Goal: Check status: Check status

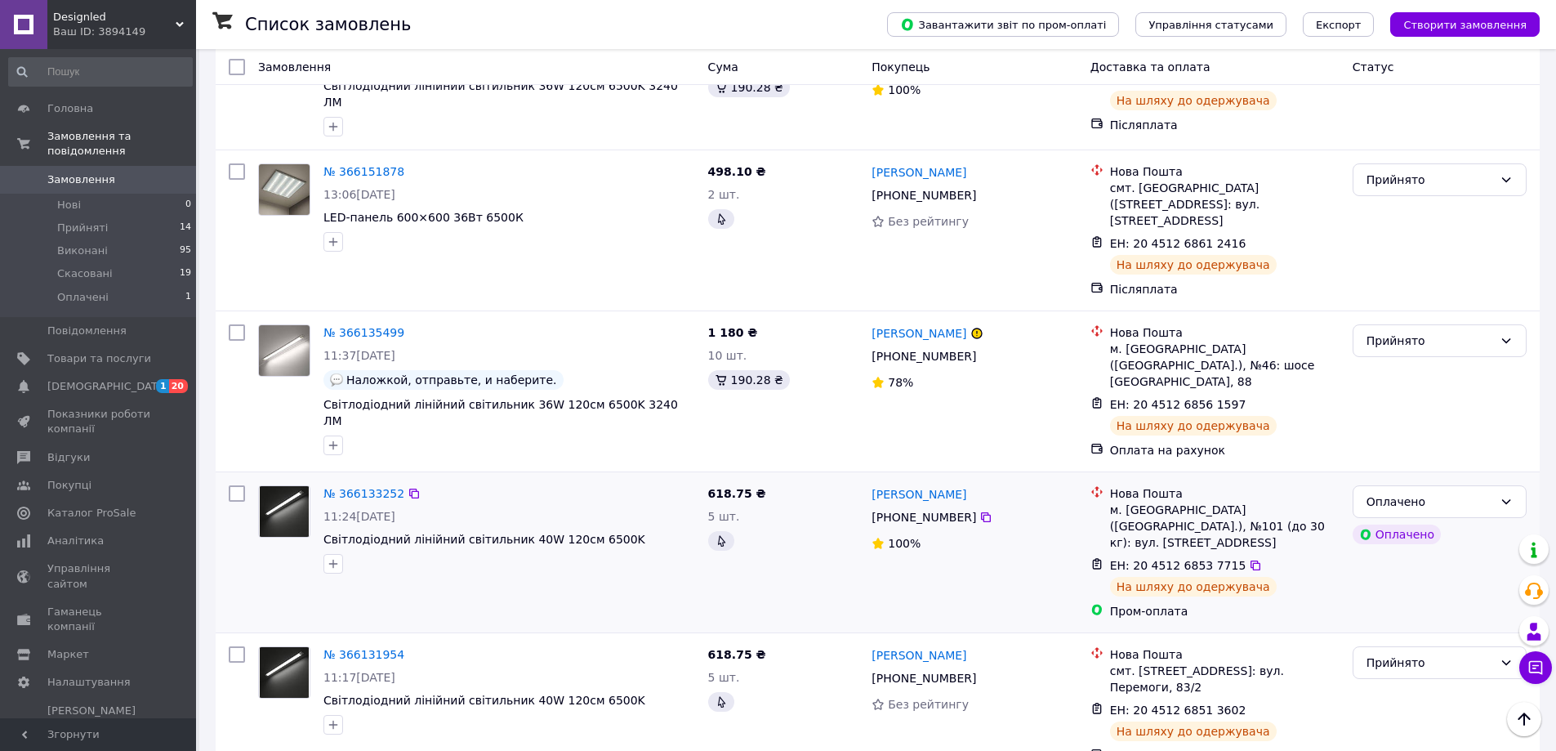
scroll to position [408, 0]
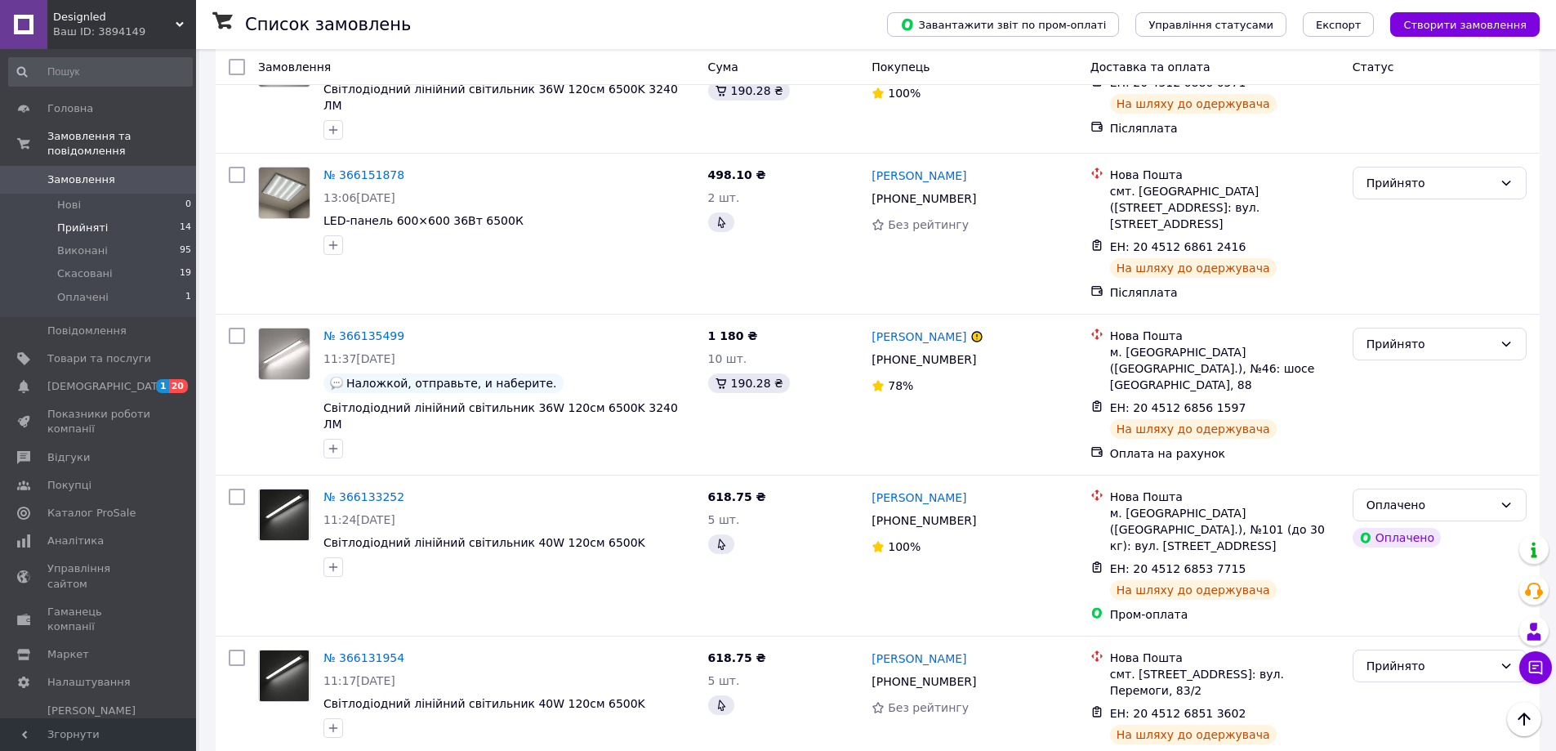
click at [135, 216] on li "Прийняті 14" at bounding box center [100, 227] width 201 height 23
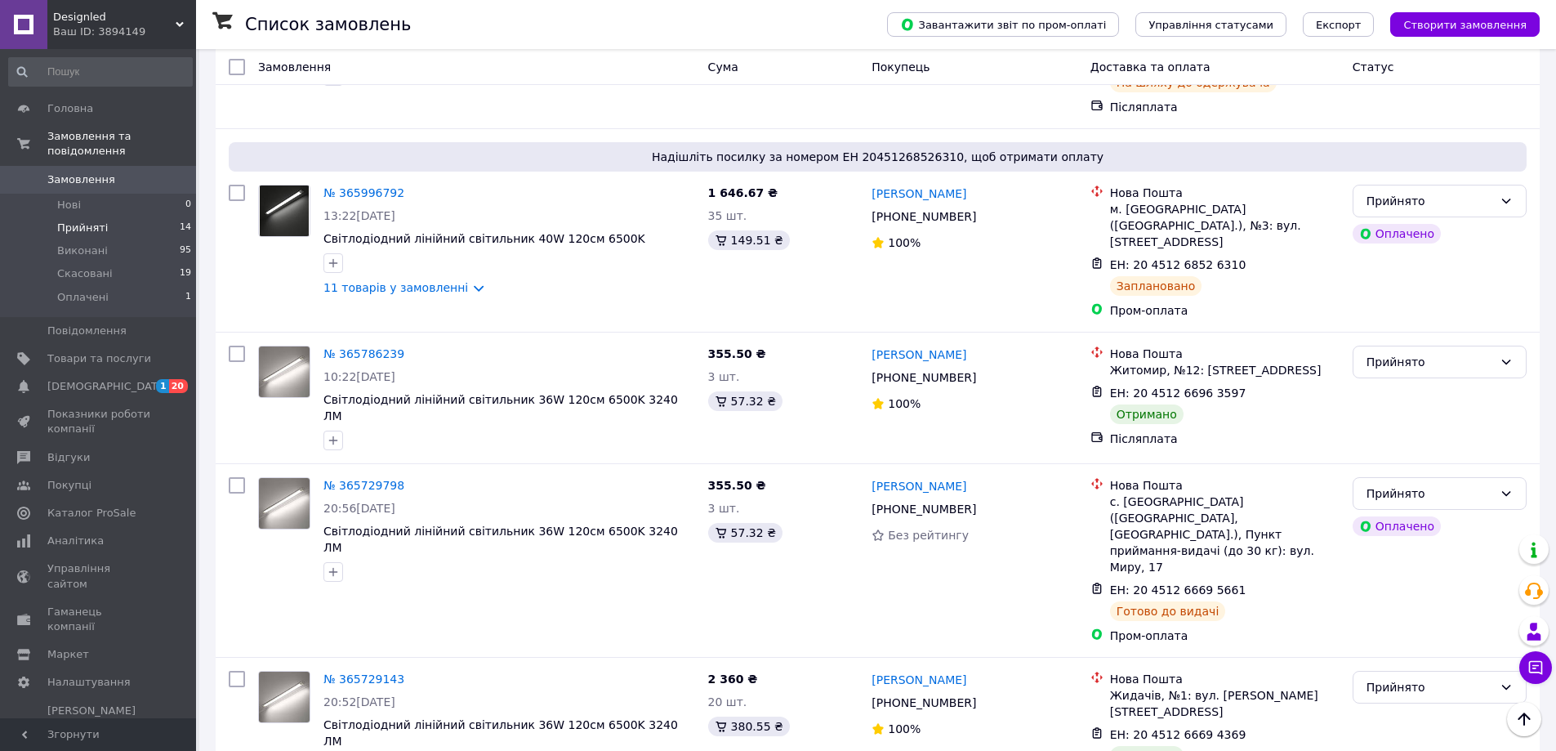
scroll to position [980, 0]
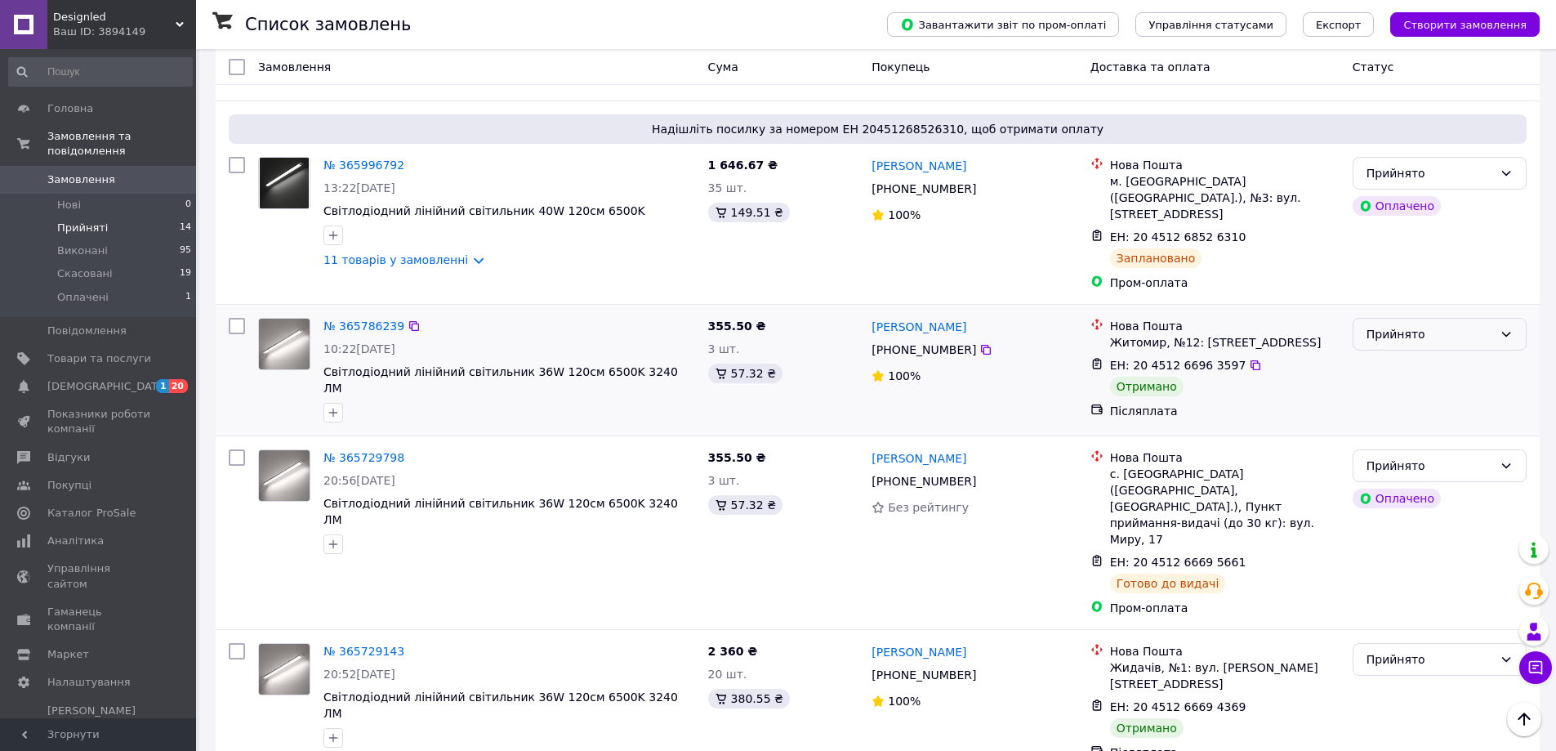
click at [1407, 325] on div "Прийнято" at bounding box center [1430, 334] width 127 height 18
click at [1395, 274] on li "Виконано" at bounding box center [1440, 275] width 172 height 29
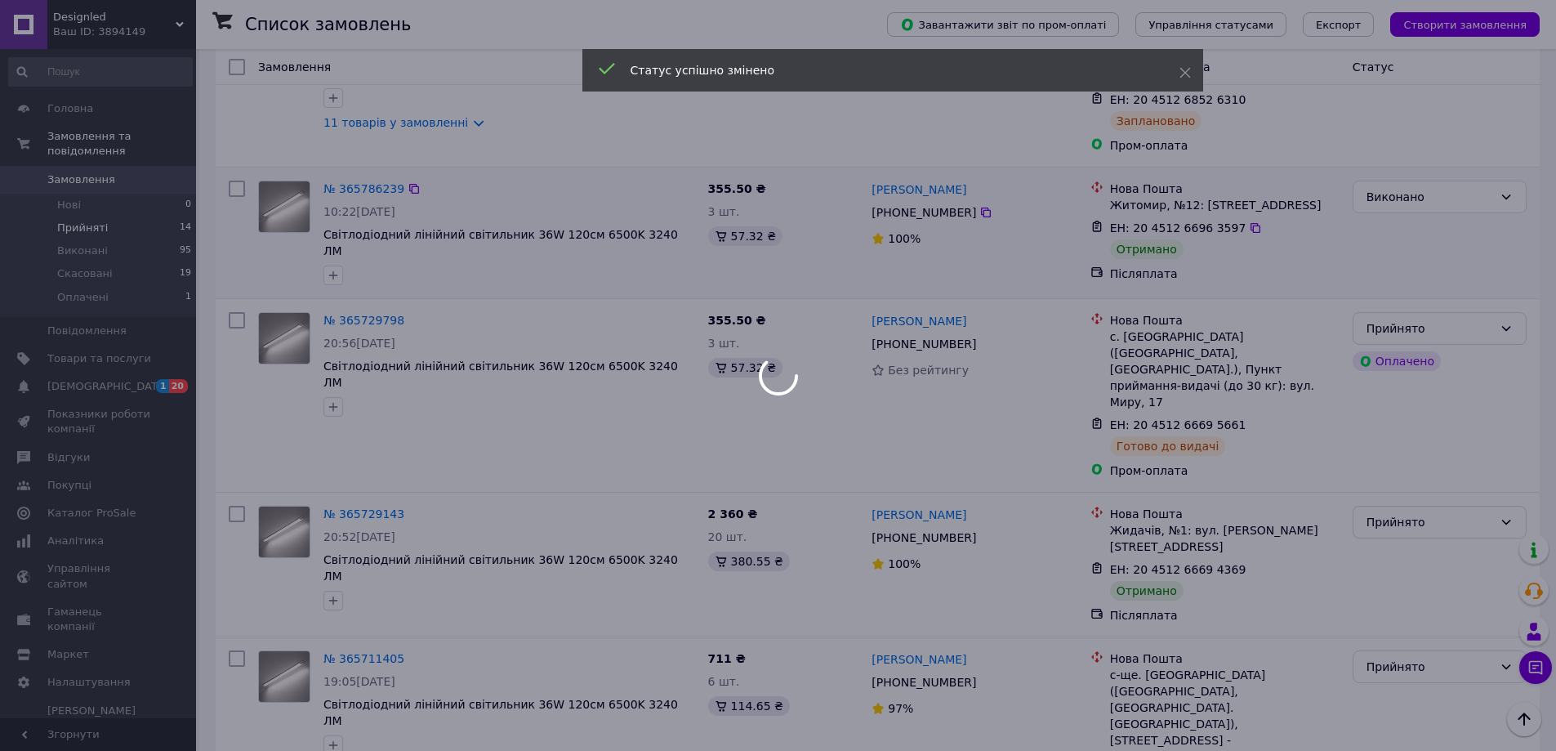
scroll to position [1144, 0]
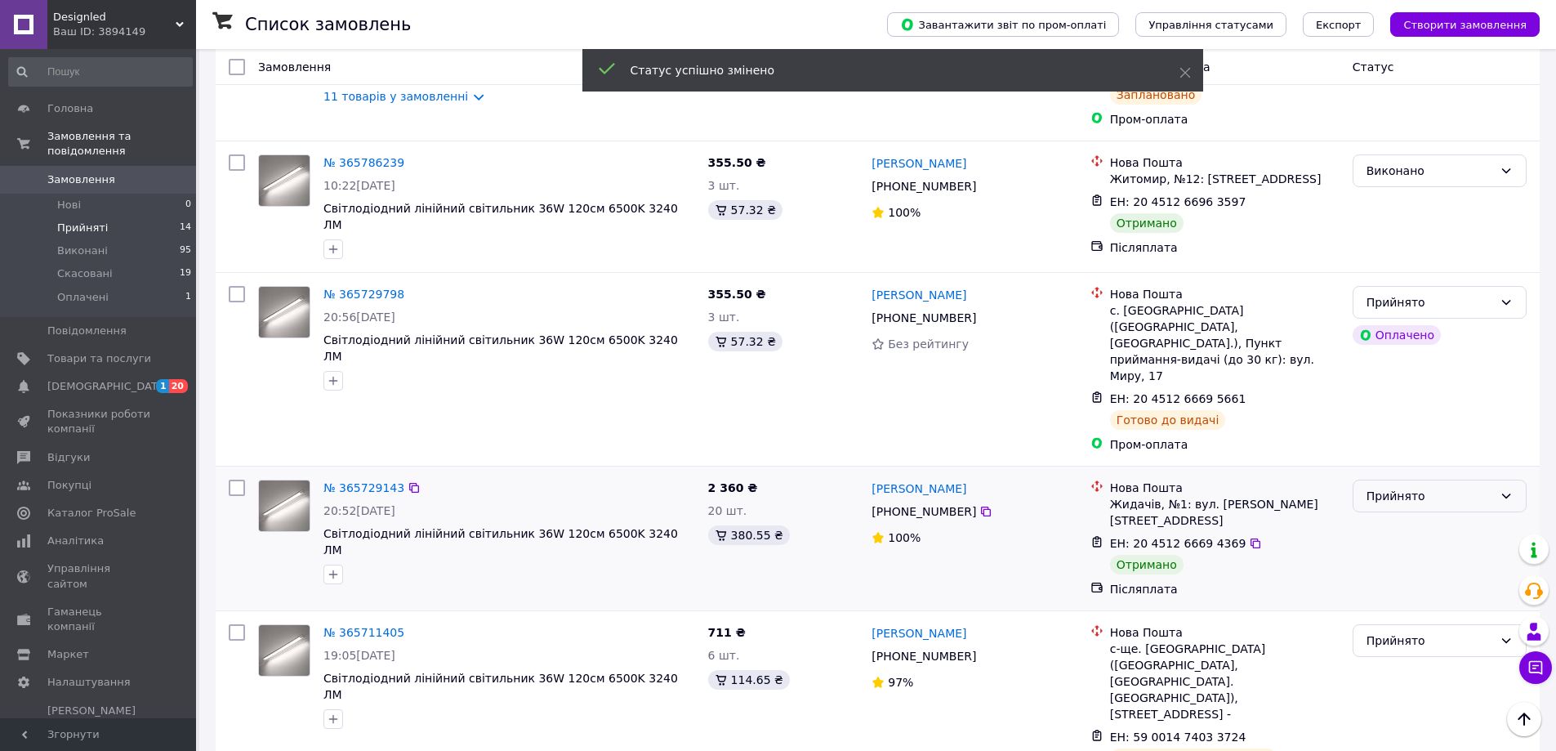
click at [1410, 487] on div "Прийнято" at bounding box center [1430, 496] width 127 height 18
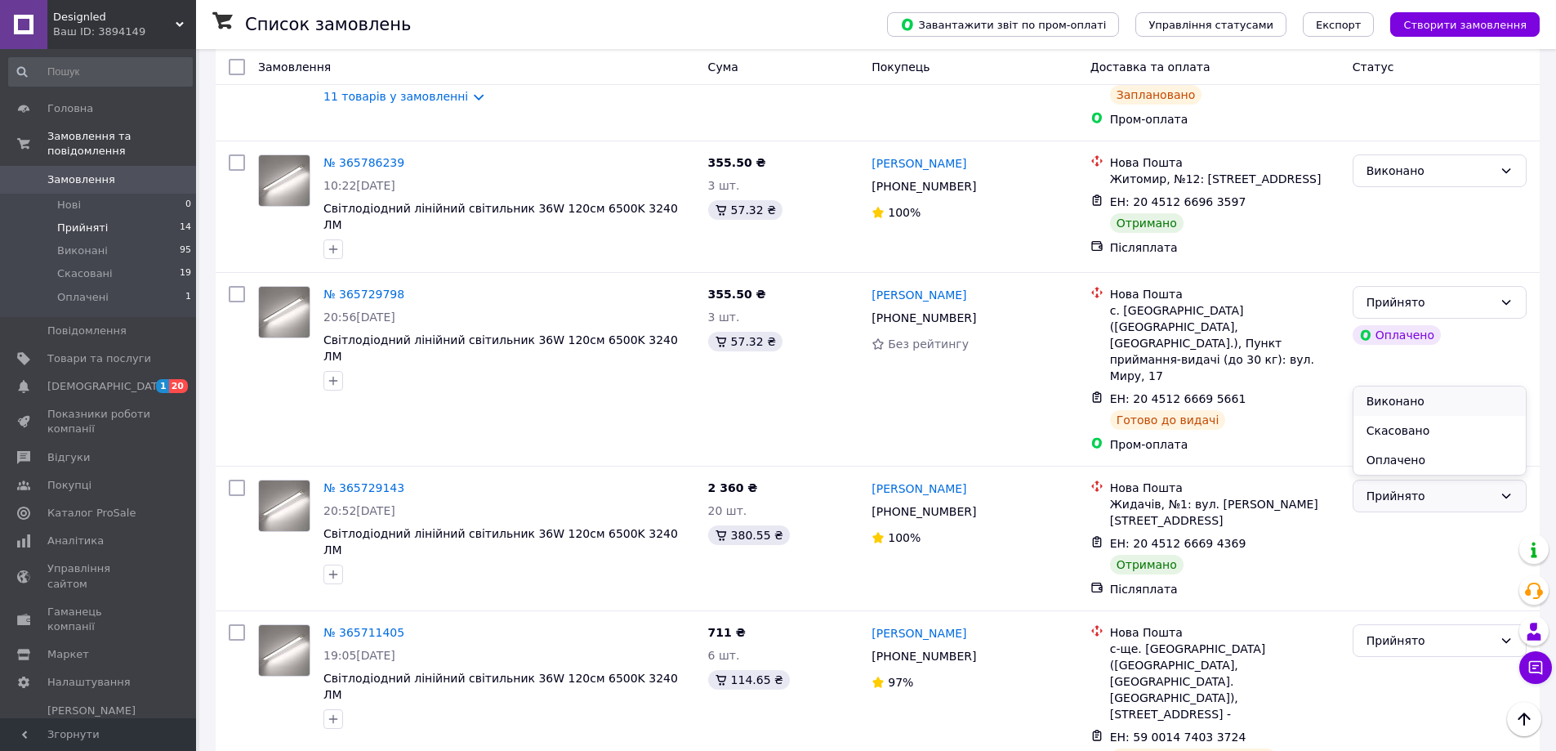
click at [1412, 399] on li "Виконано" at bounding box center [1440, 400] width 172 height 29
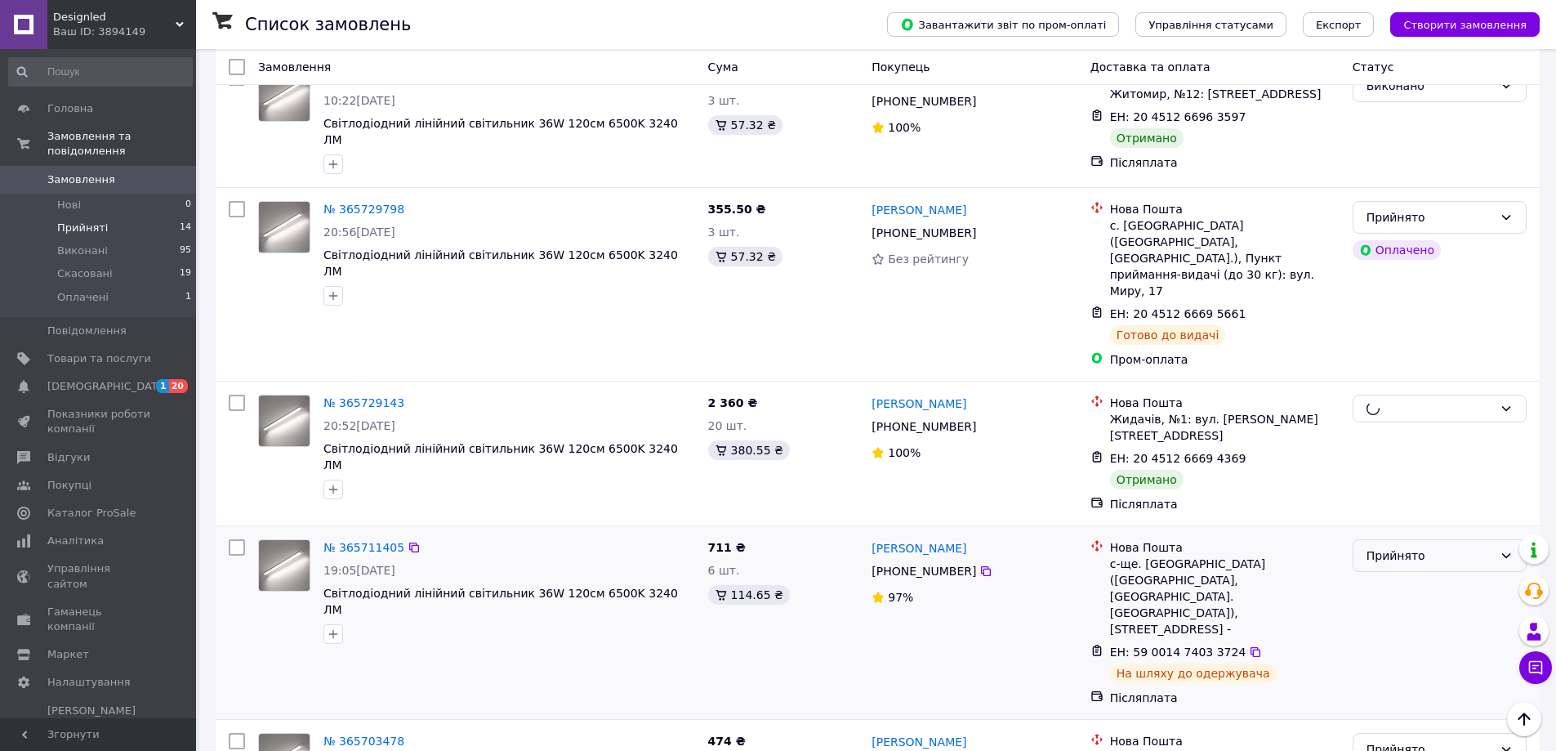
scroll to position [1389, 0]
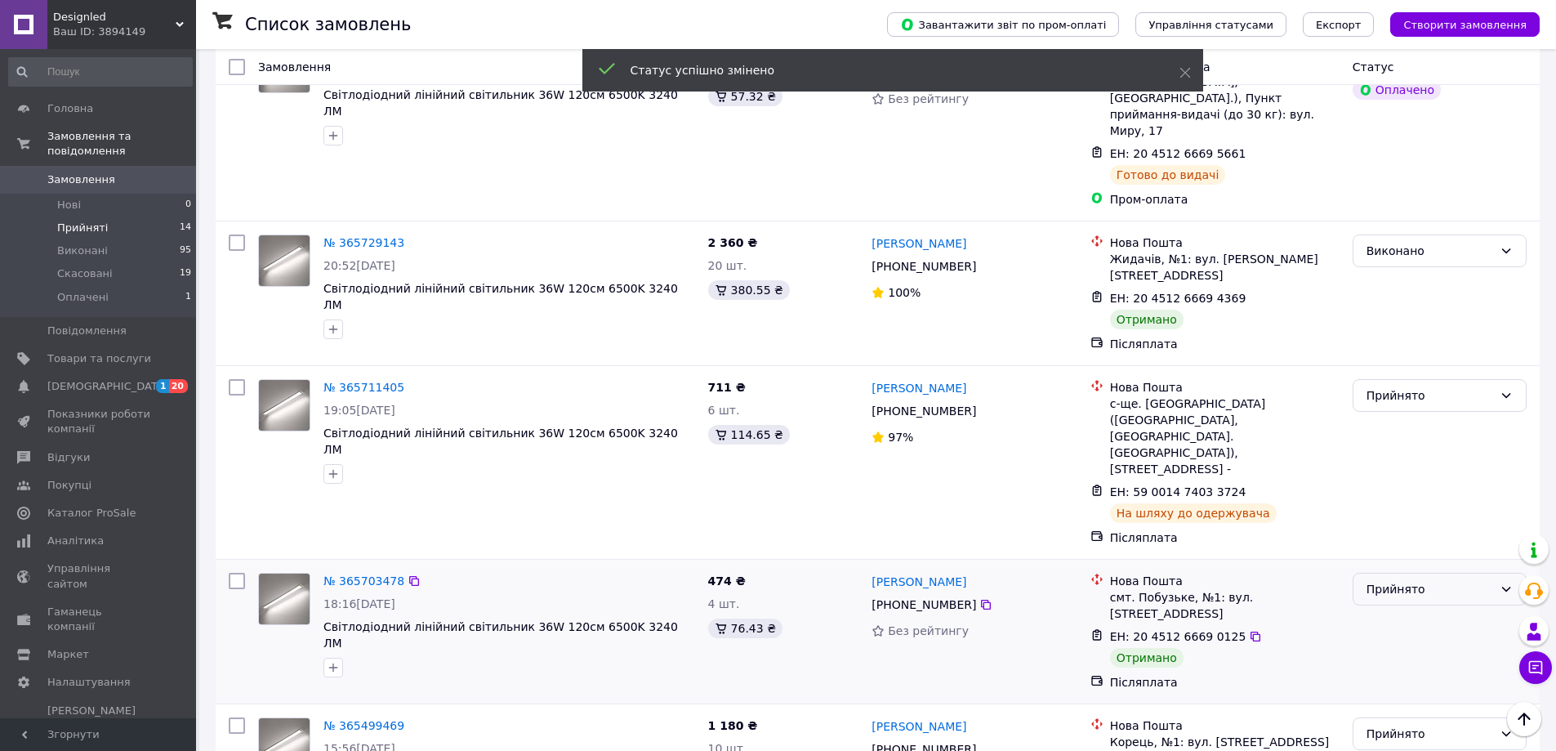
click at [1402, 580] on div "Прийнято" at bounding box center [1430, 589] width 127 height 18
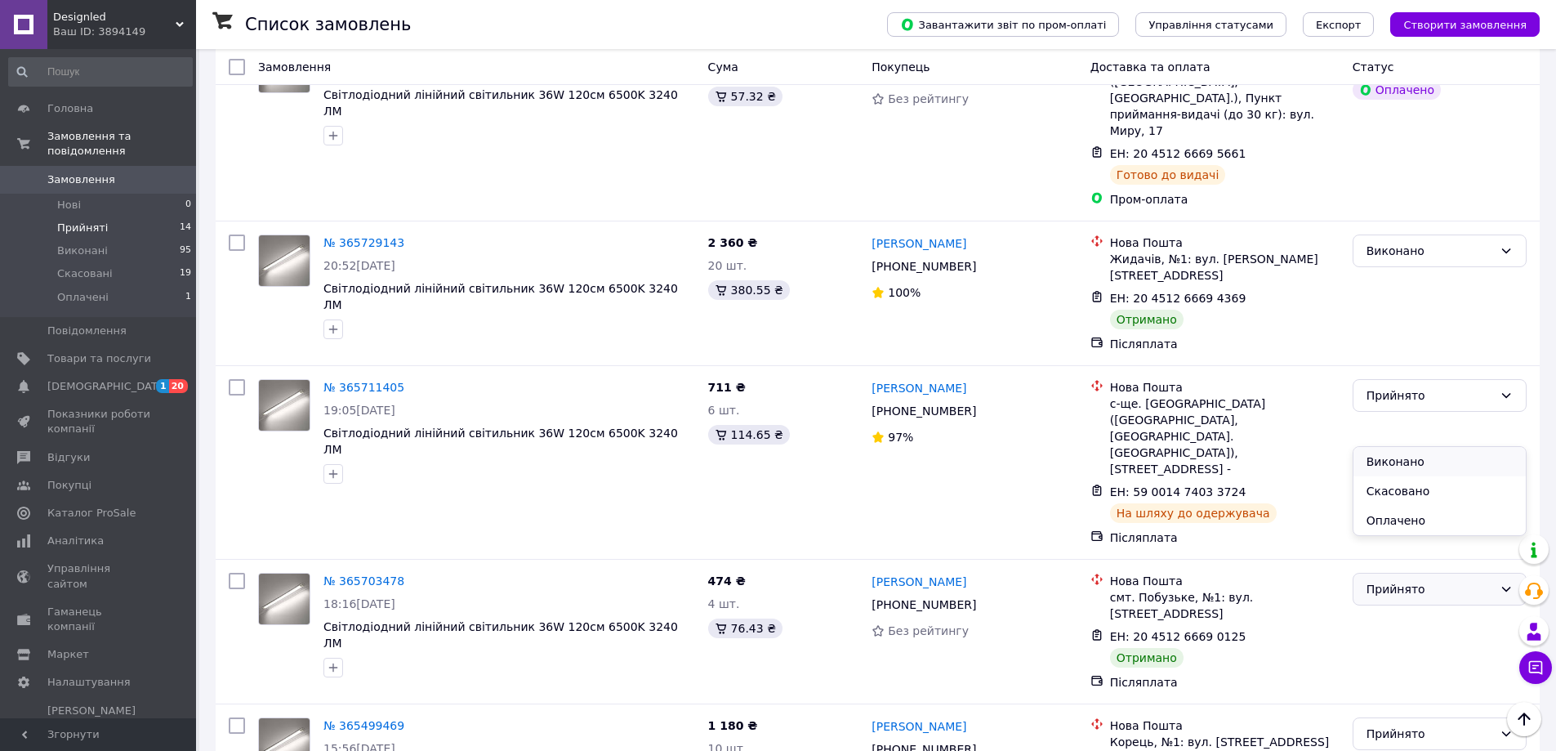
click at [1404, 457] on li "Виконано" at bounding box center [1440, 461] width 172 height 29
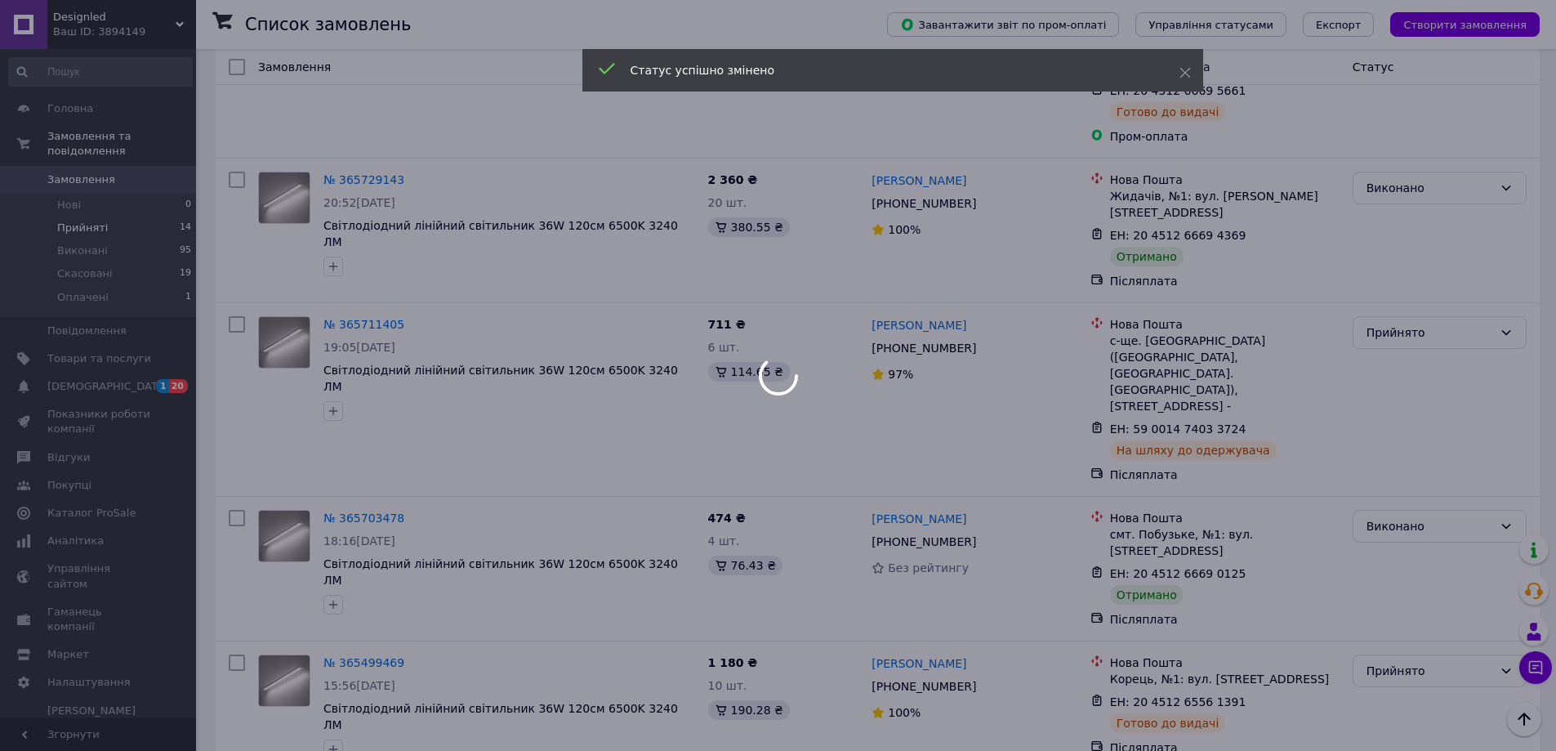
scroll to position [1452, 0]
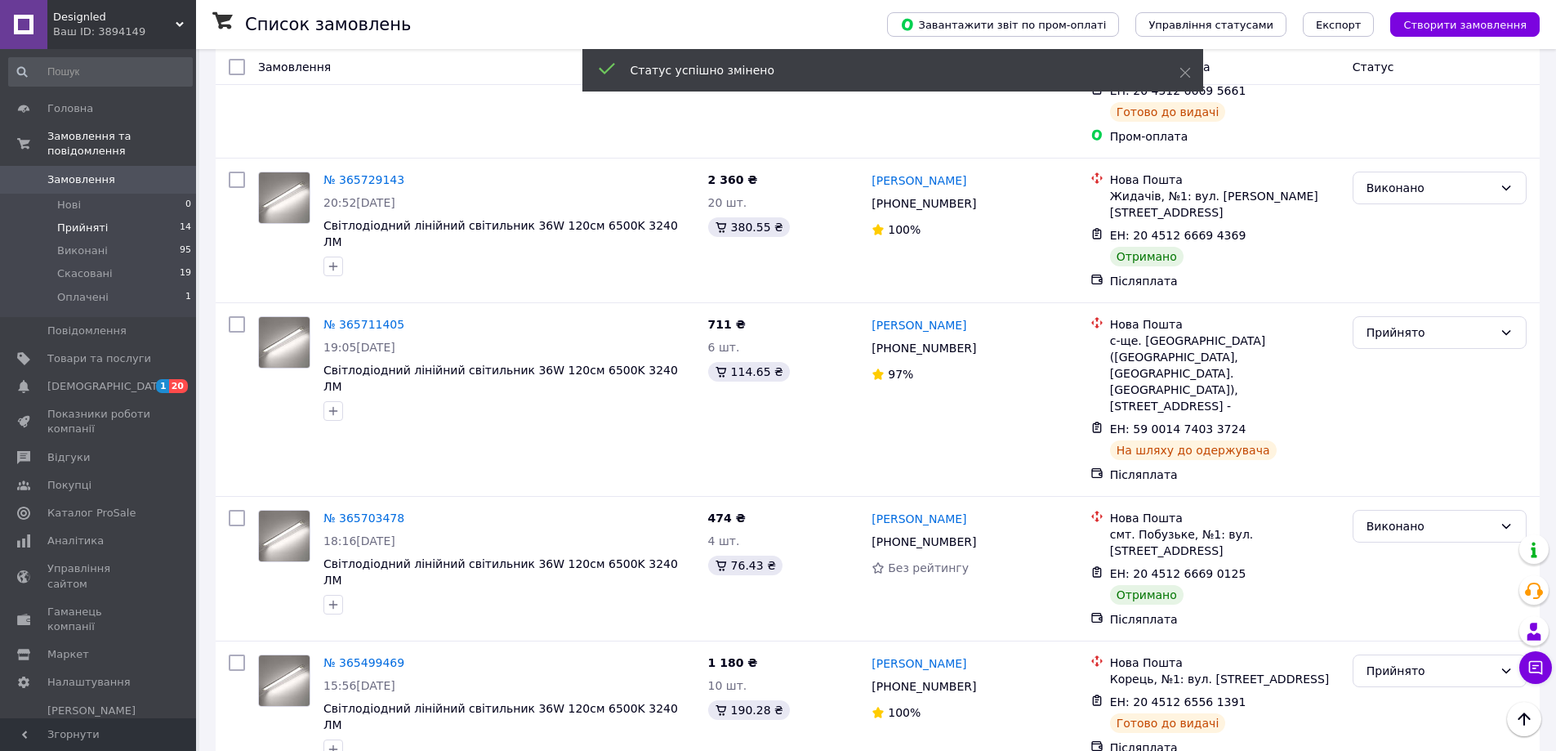
click at [1402, 652] on li "Виконано" at bounding box center [1440, 654] width 172 height 29
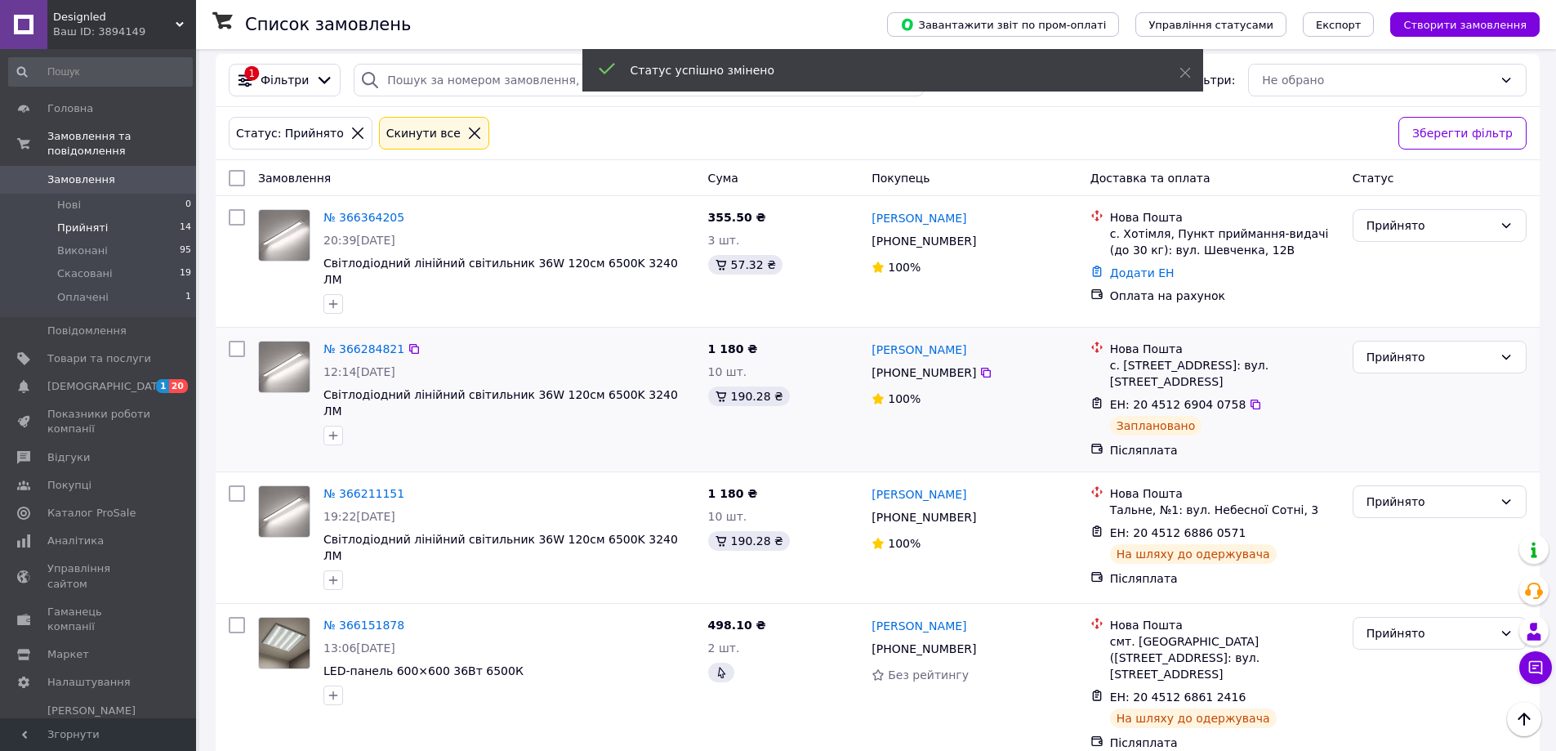
scroll to position [0, 0]
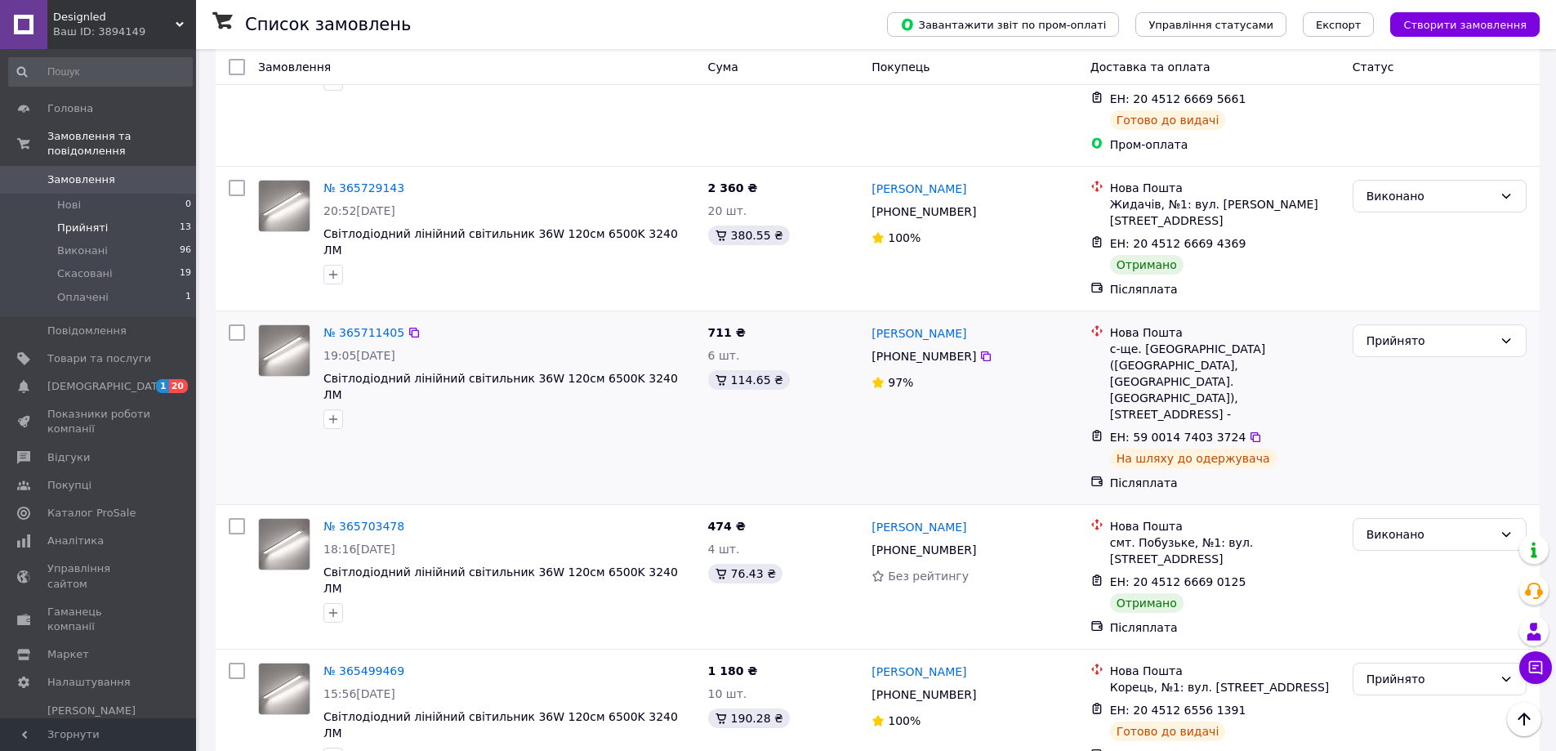
scroll to position [1452, 0]
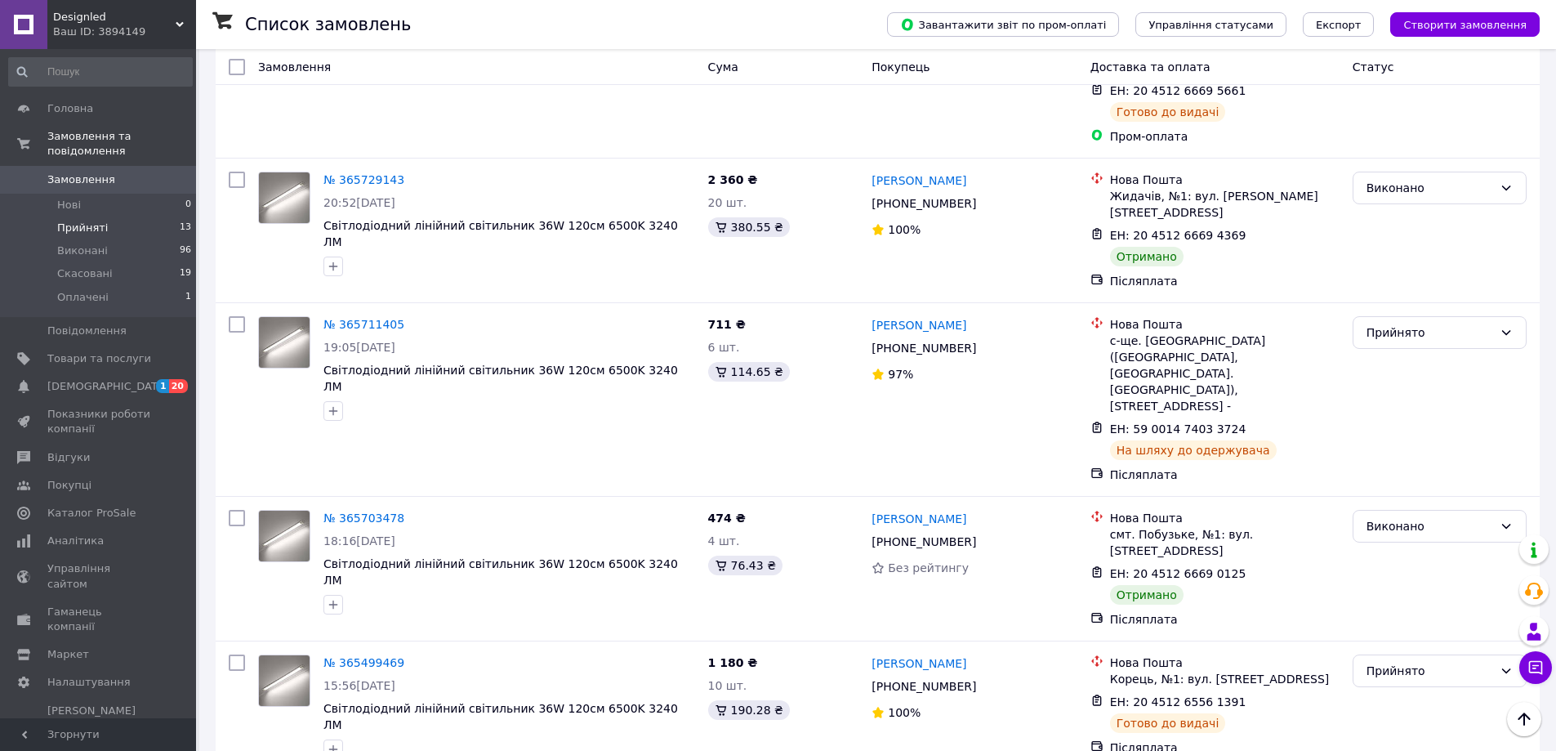
click at [125, 216] on li "Прийняті 13" at bounding box center [100, 227] width 201 height 23
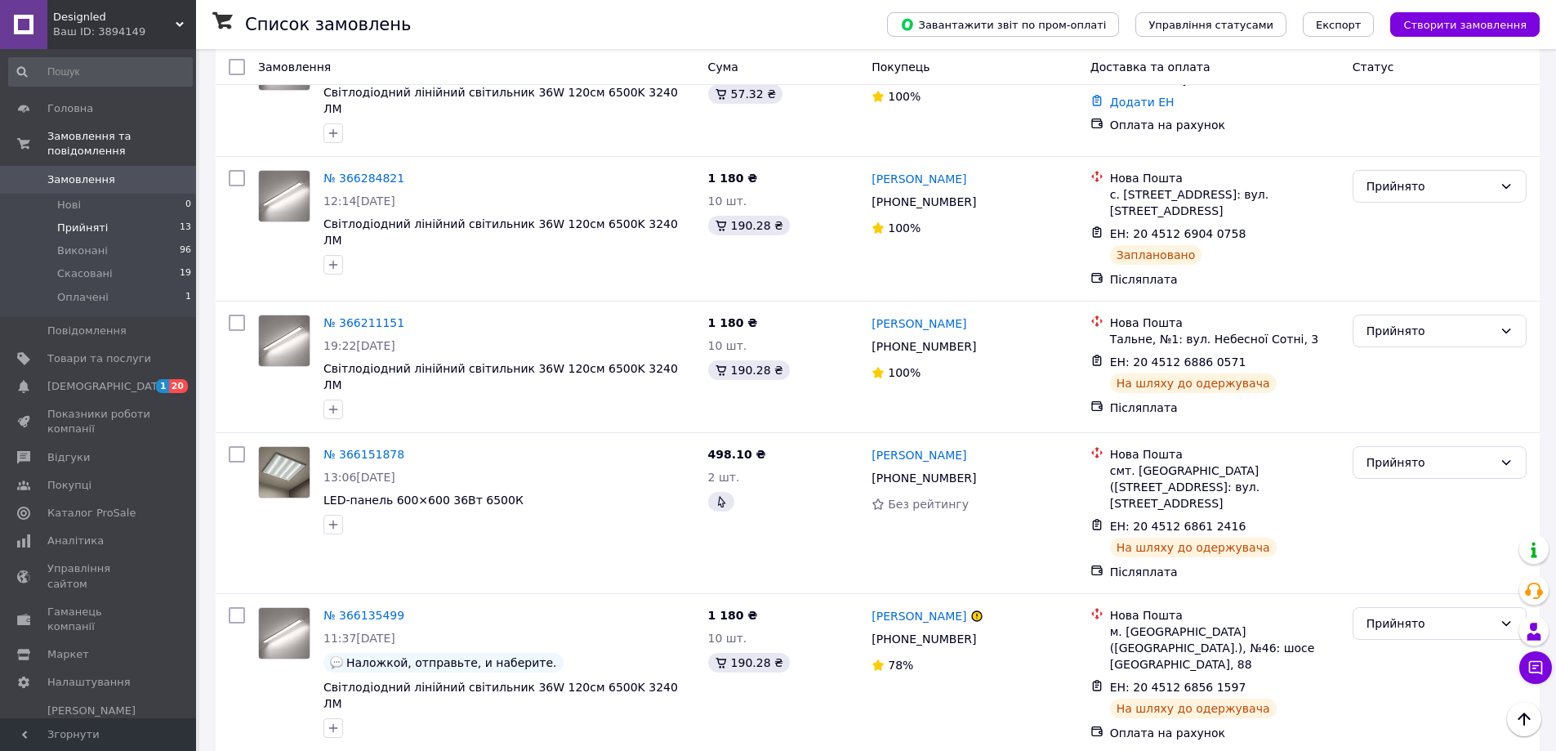
scroll to position [180, 0]
click at [176, 22] on icon at bounding box center [180, 24] width 8 height 8
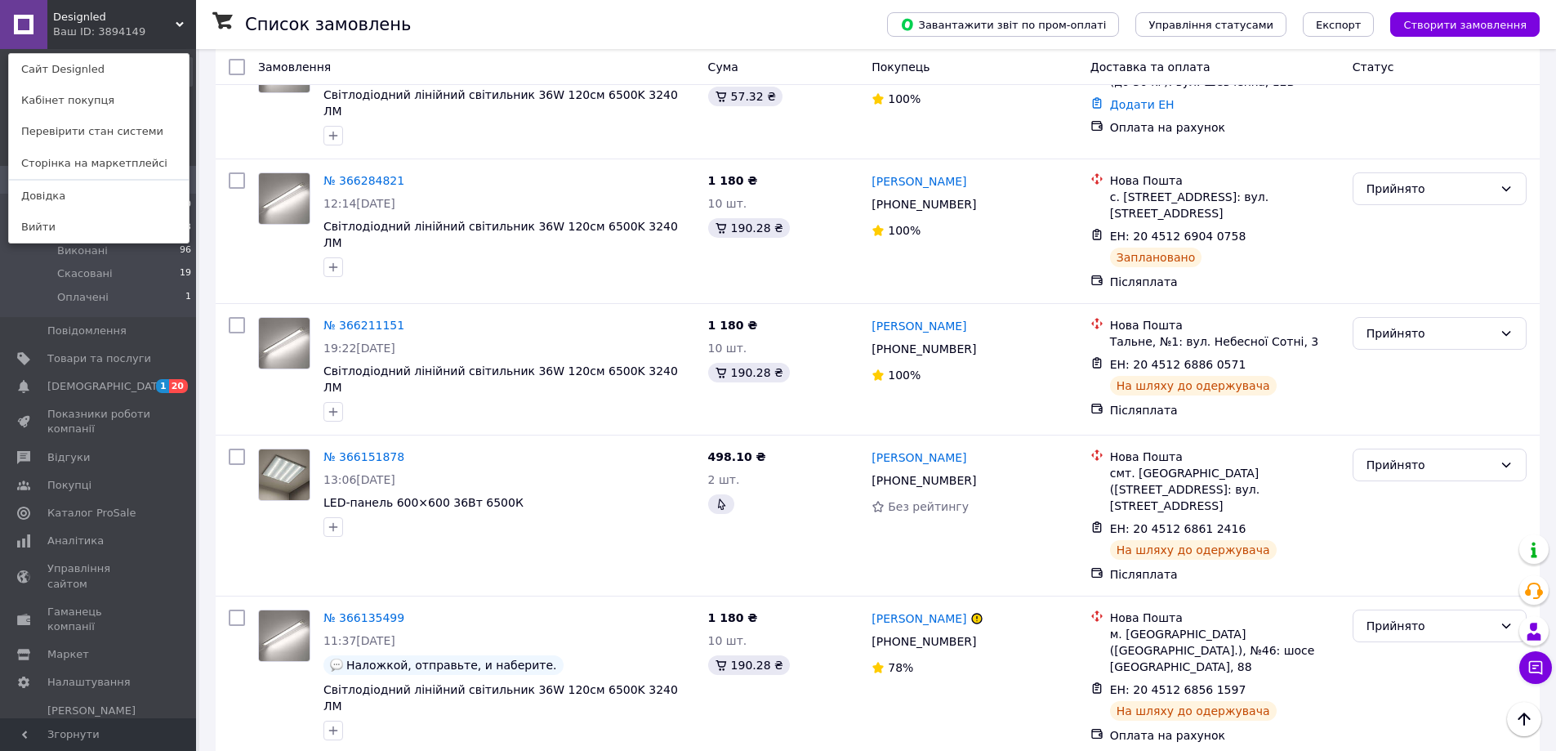
click at [176, 22] on icon at bounding box center [180, 24] width 8 height 8
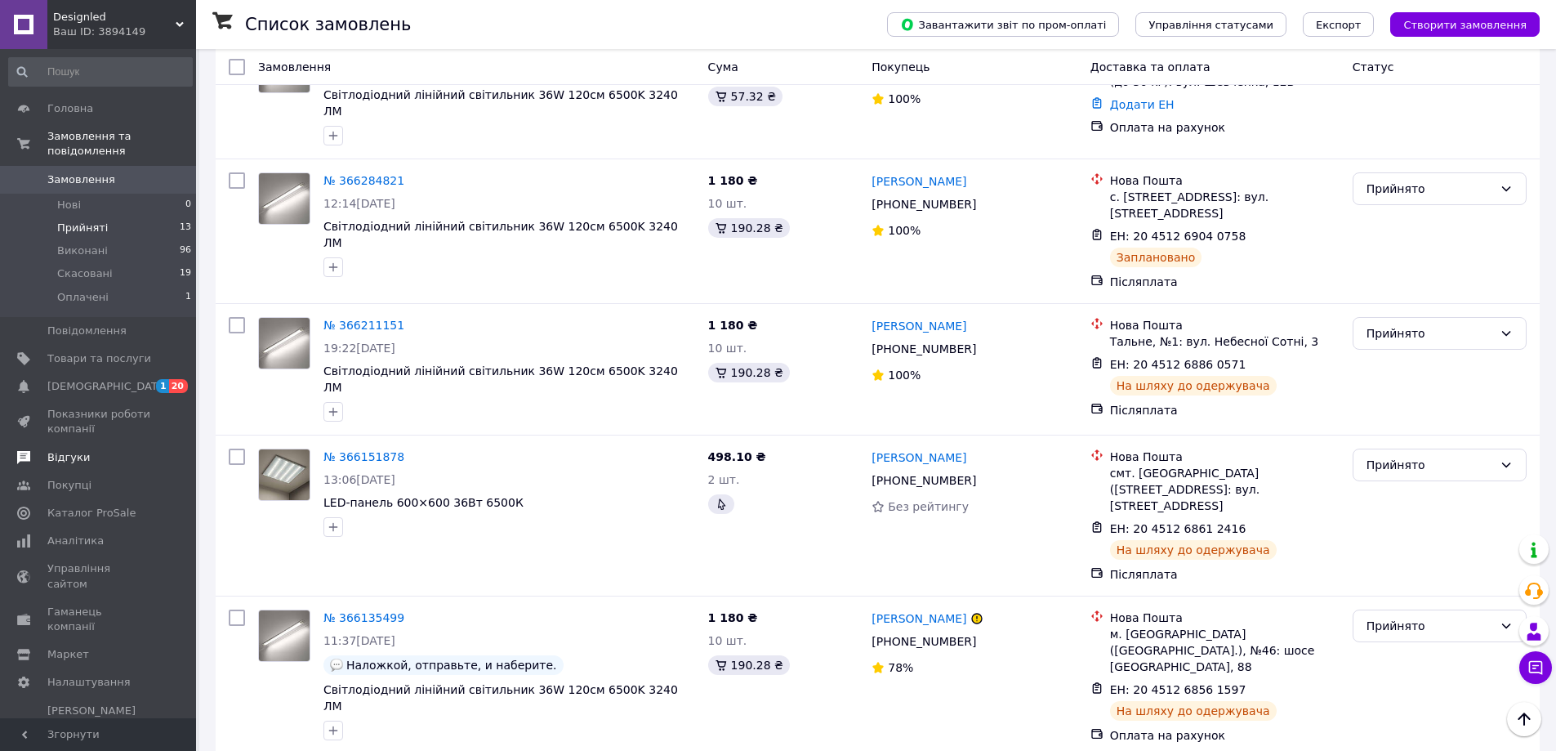
click at [129, 450] on span "Відгуки" at bounding box center [99, 457] width 104 height 15
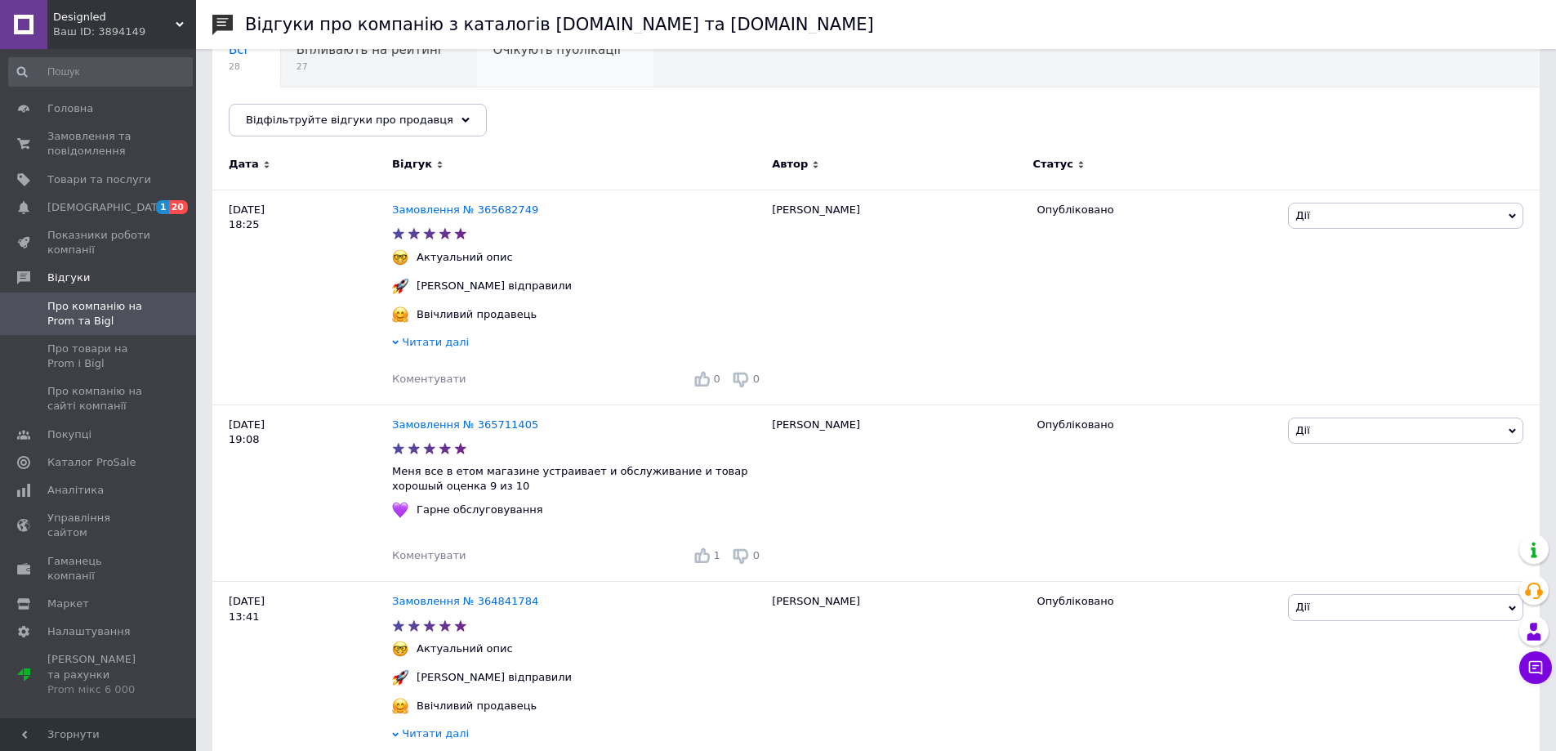
scroll to position [163, 0]
click at [456, 341] on span "Читати далі" at bounding box center [435, 341] width 67 height 12
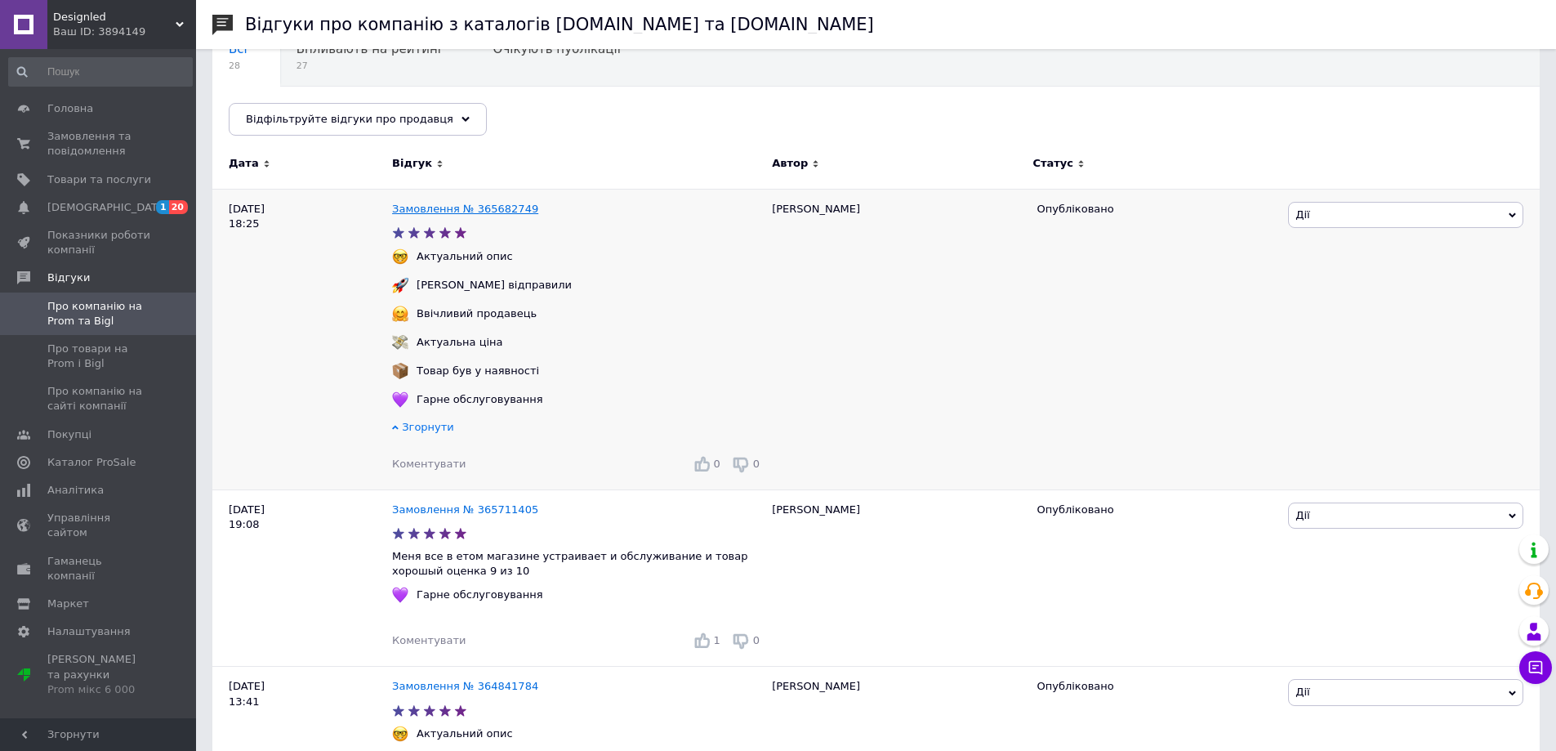
click at [460, 211] on link "Замовлення № 365682749" at bounding box center [465, 209] width 146 height 12
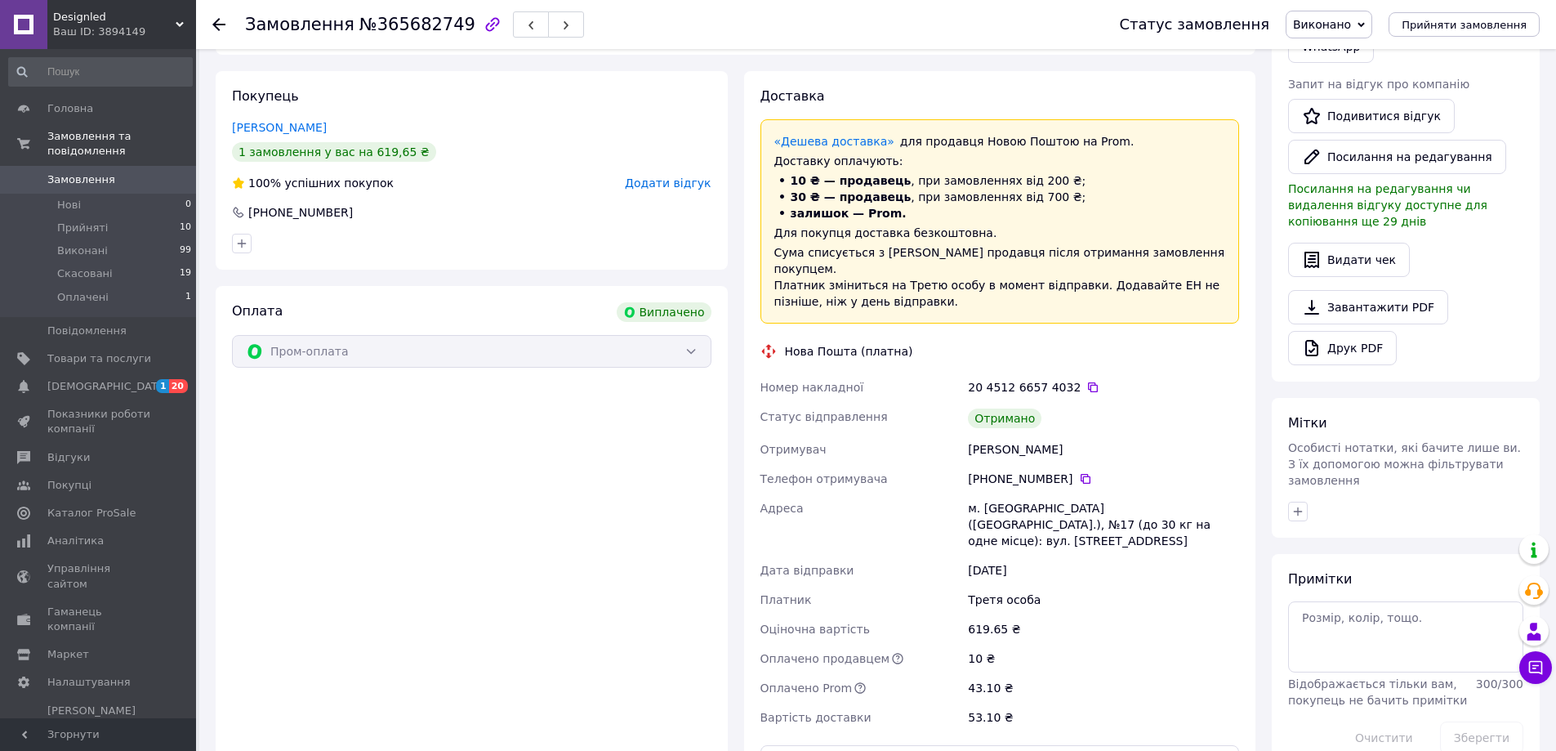
scroll to position [194, 0]
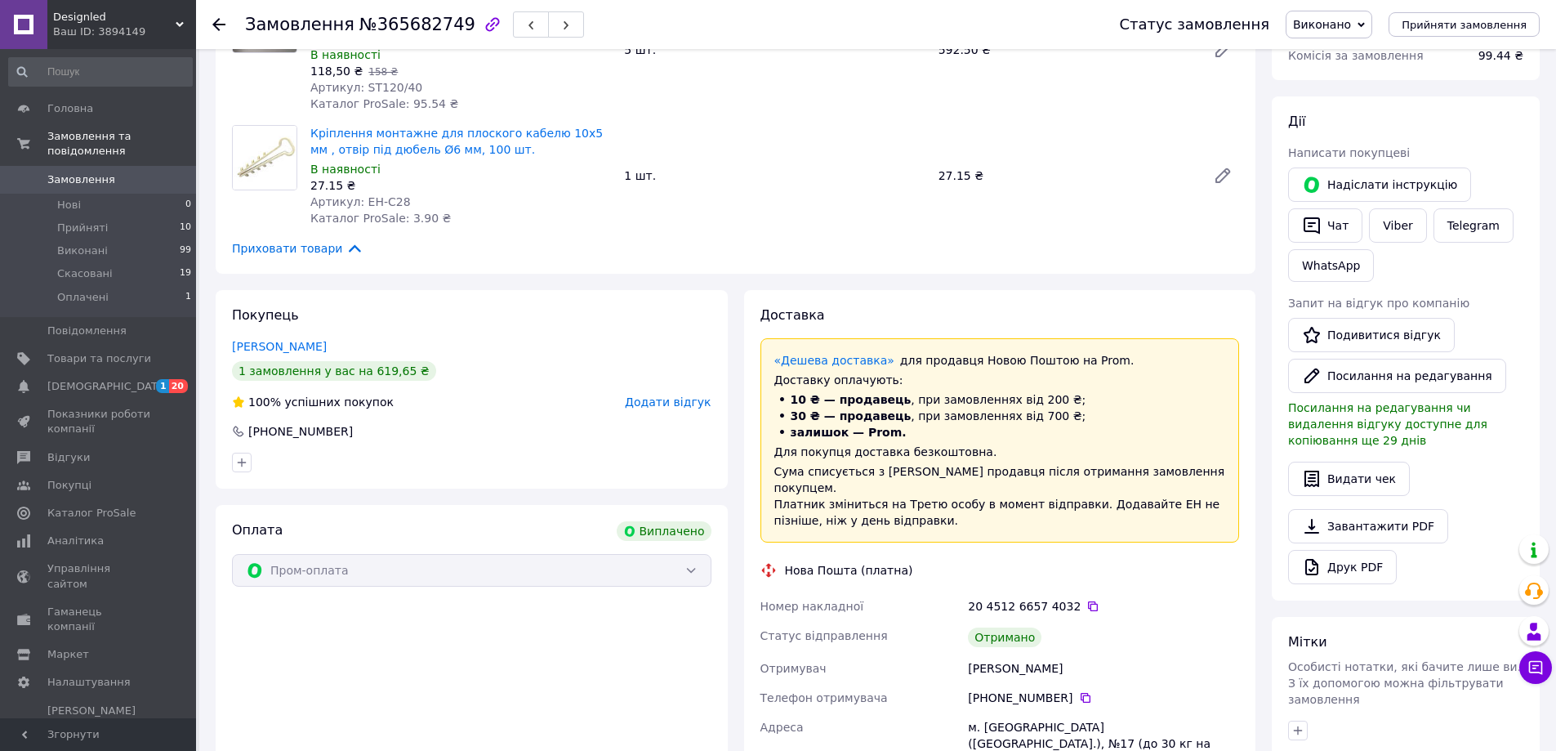
click at [188, 22] on div "Designled Ваш ID: 3894149" at bounding box center [121, 24] width 149 height 49
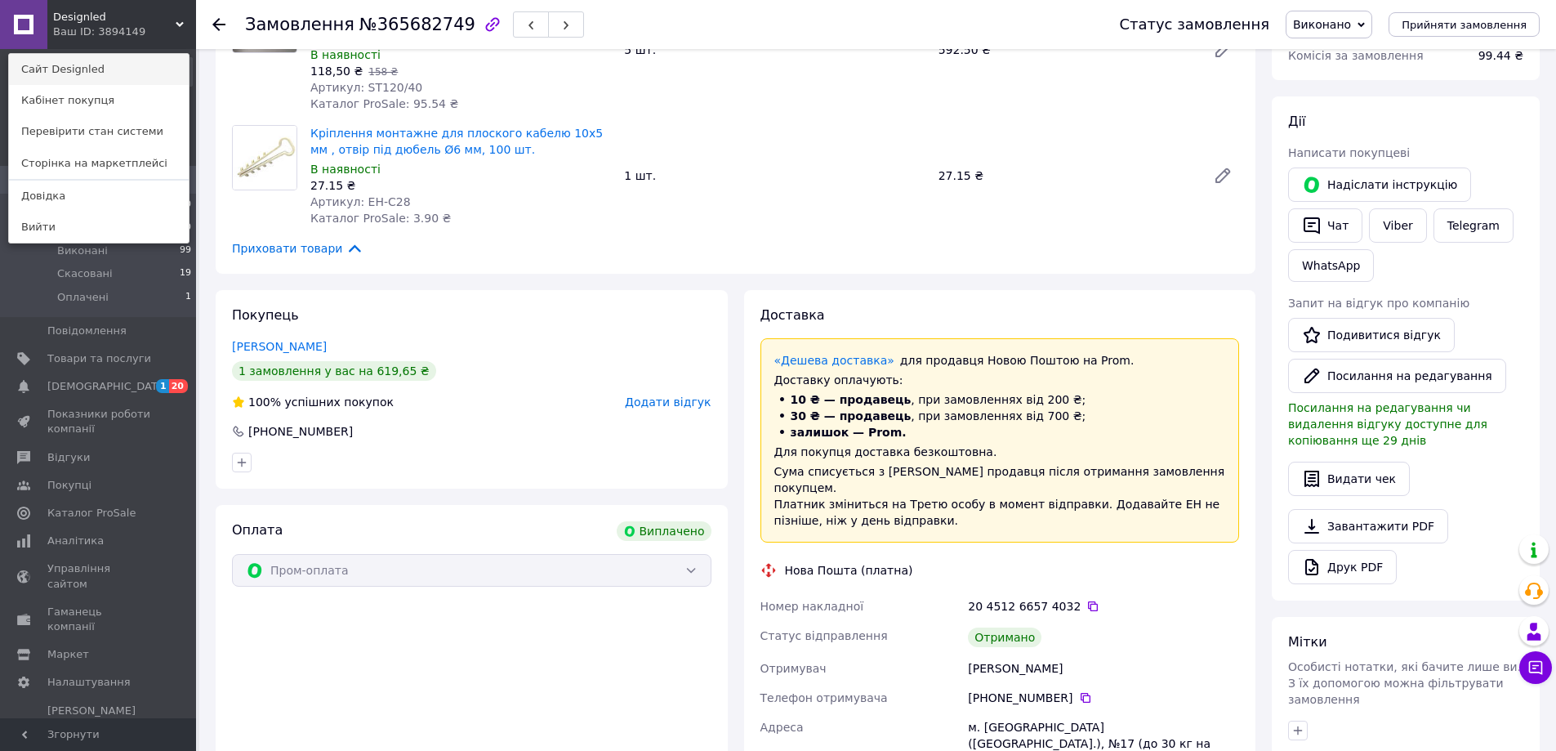
click at [134, 73] on link "Сайт Designled" at bounding box center [99, 69] width 180 height 31
